Goal: Task Accomplishment & Management: Use online tool/utility

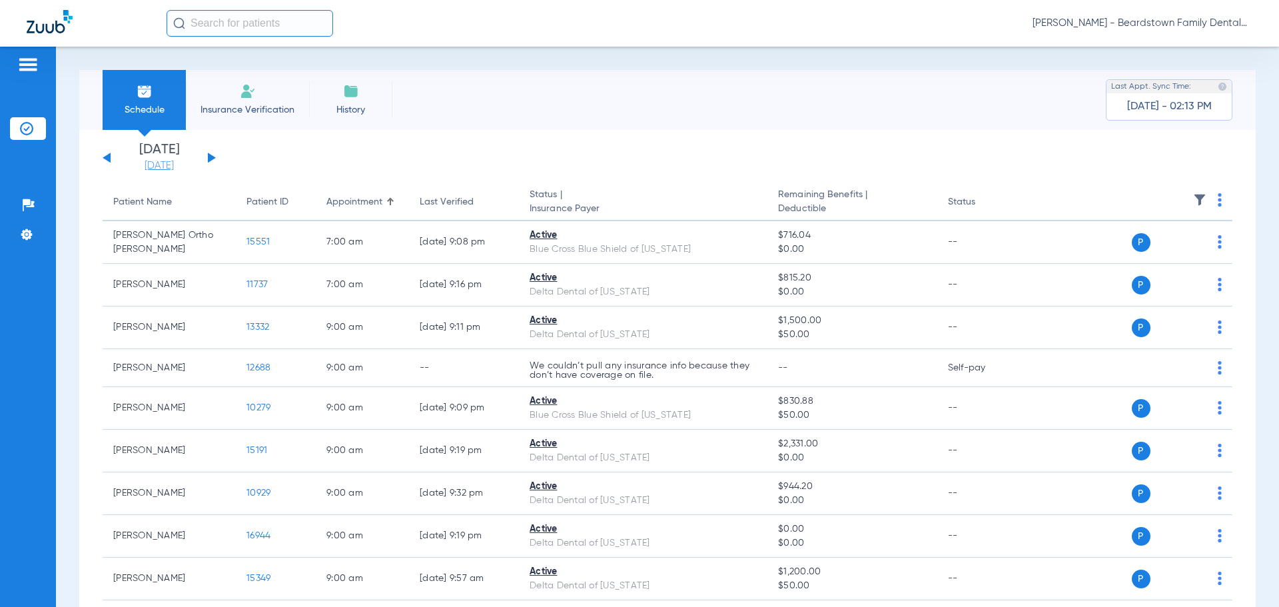
click at [170, 166] on link "[DATE]" at bounding box center [159, 165] width 80 height 13
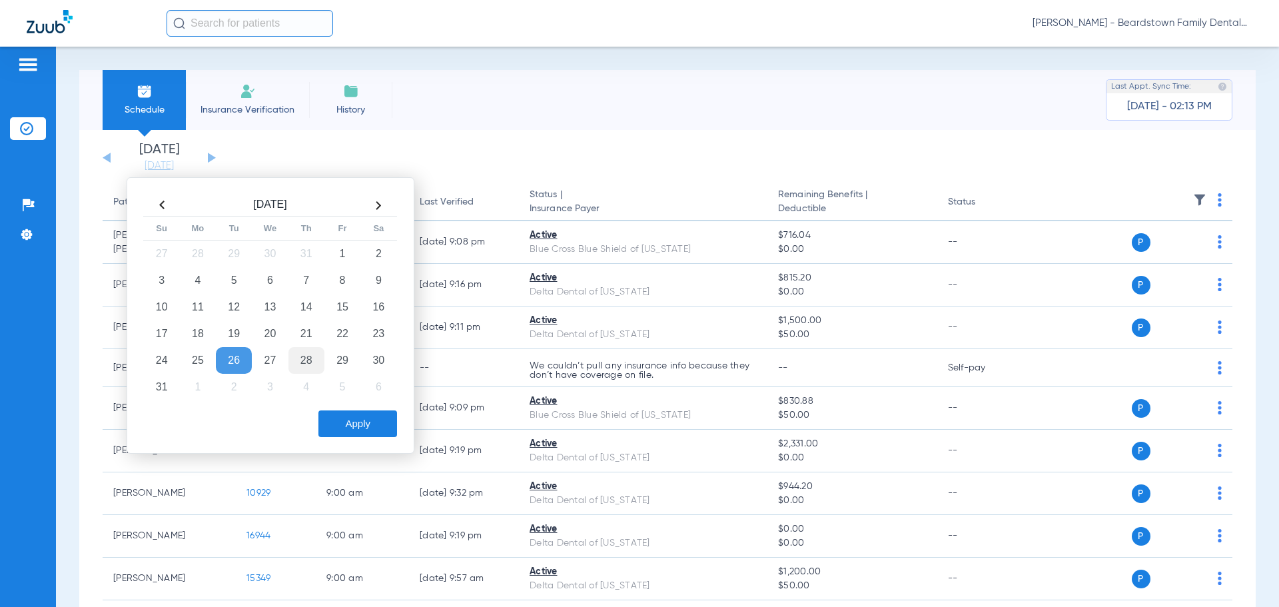
click at [302, 362] on td "28" at bounding box center [306, 360] width 36 height 27
click at [356, 423] on button "Apply" at bounding box center [357, 423] width 79 height 27
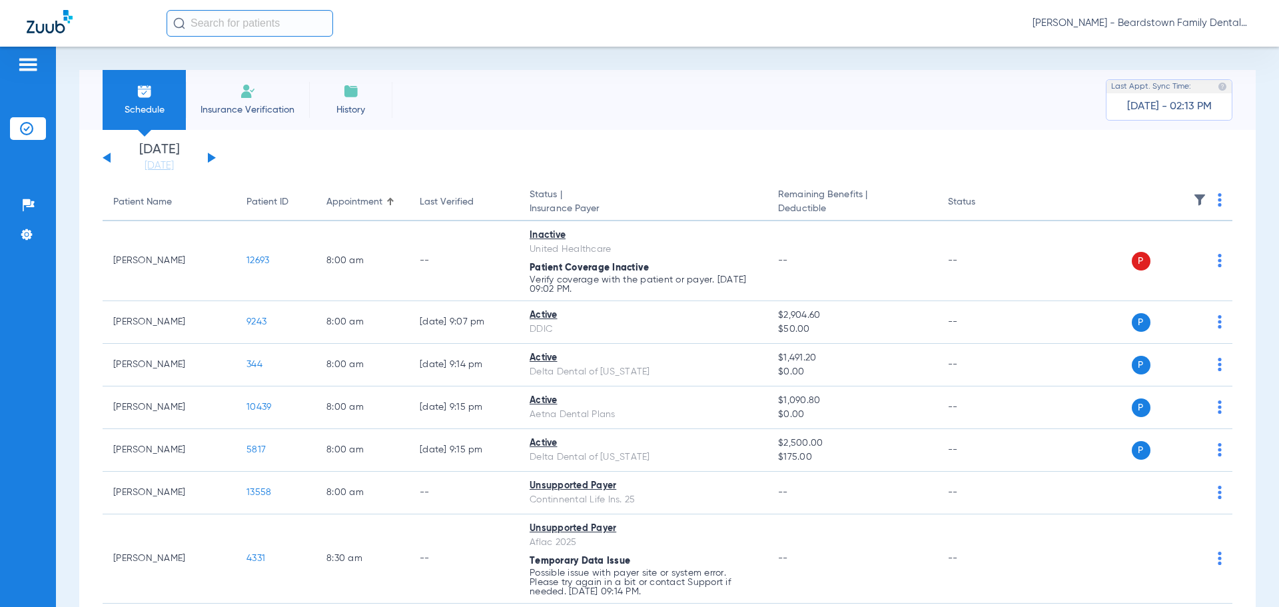
click at [1193, 202] on img at bounding box center [1199, 199] width 13 height 13
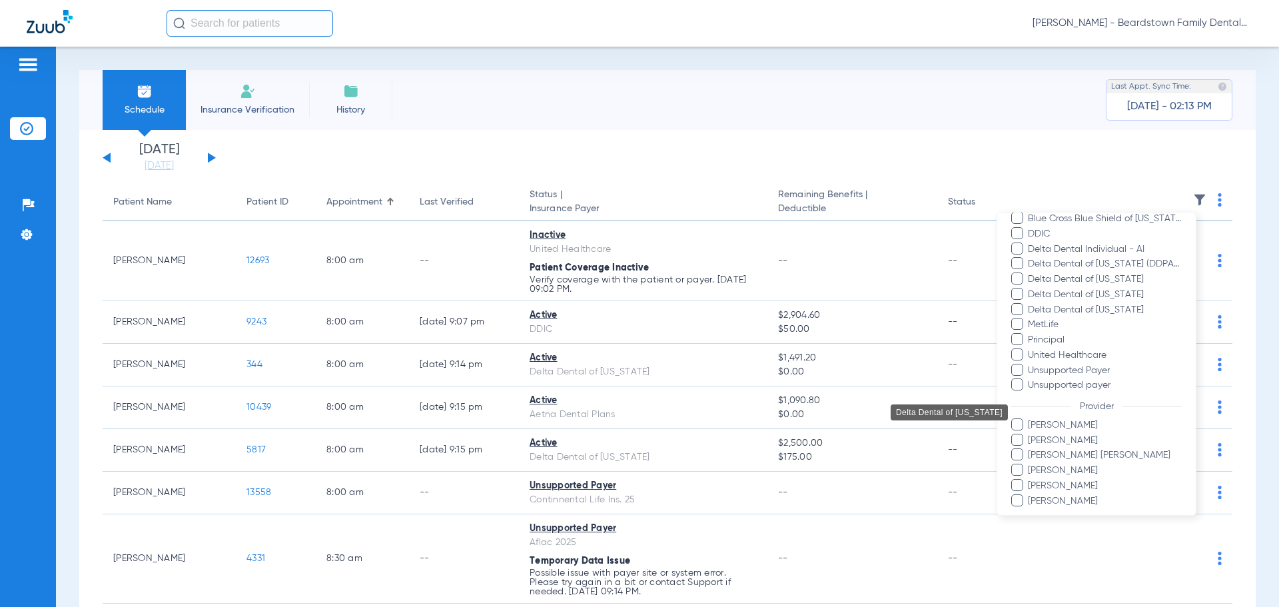
scroll to position [243, 0]
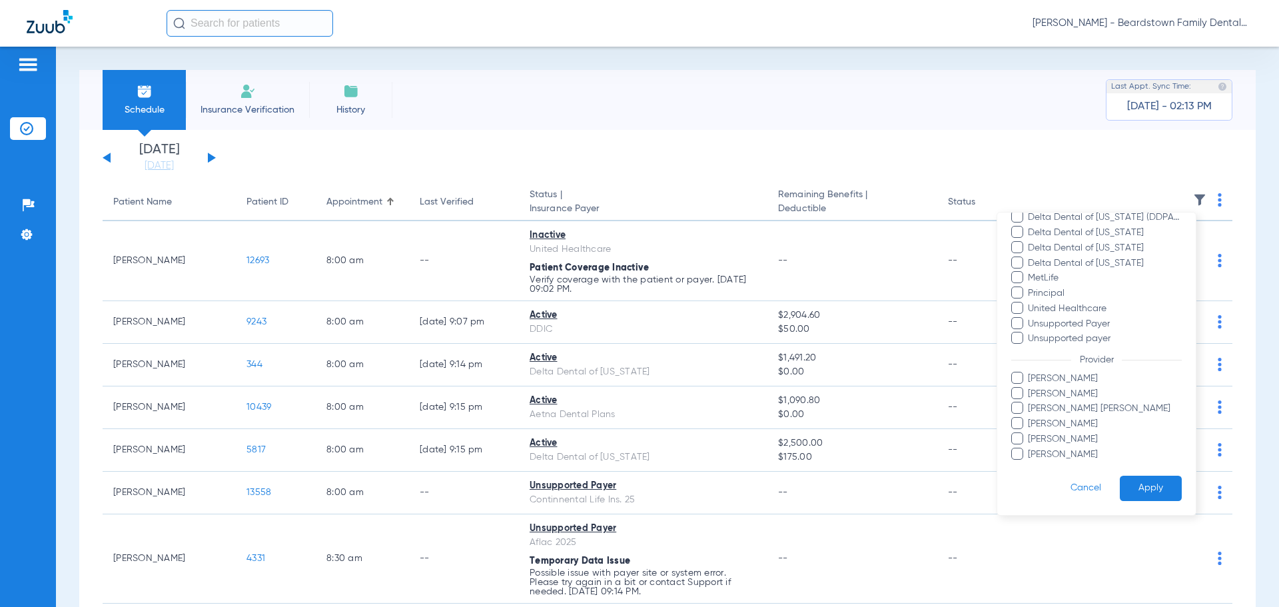
click at [1053, 396] on span "[PERSON_NAME]" at bounding box center [1104, 394] width 155 height 14
click at [1030, 403] on input "[PERSON_NAME]" at bounding box center [1030, 403] width 0 height 0
click at [1135, 488] on button "Apply" at bounding box center [1151, 489] width 62 height 26
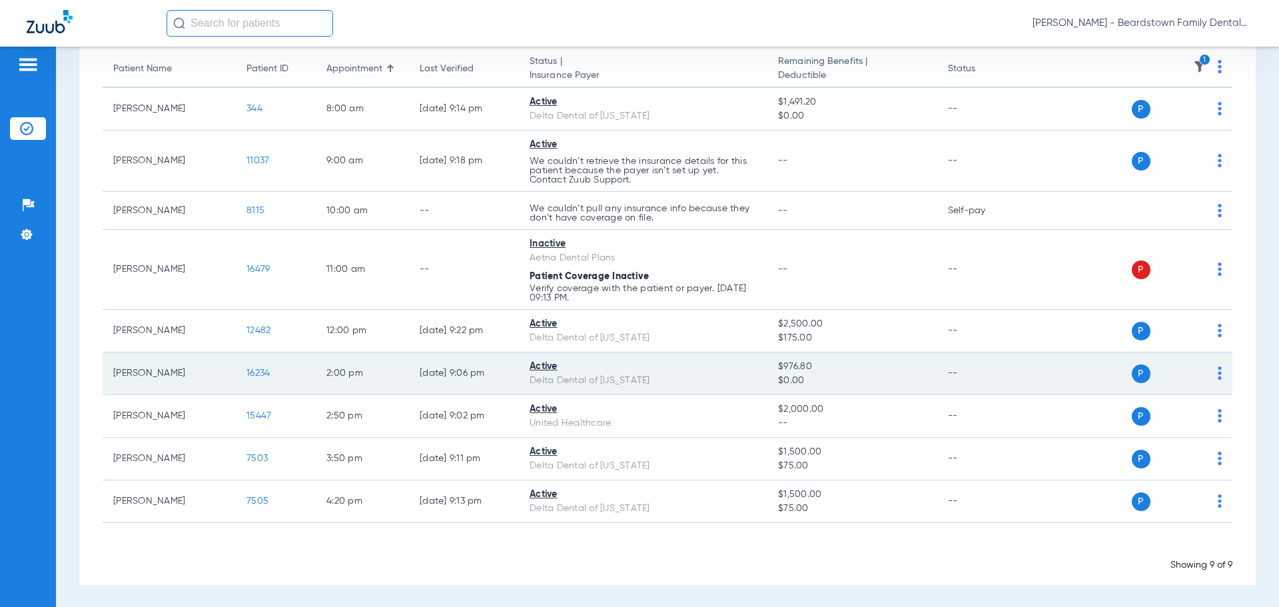
scroll to position [135, 0]
